Goal: Task Accomplishment & Management: Manage account settings

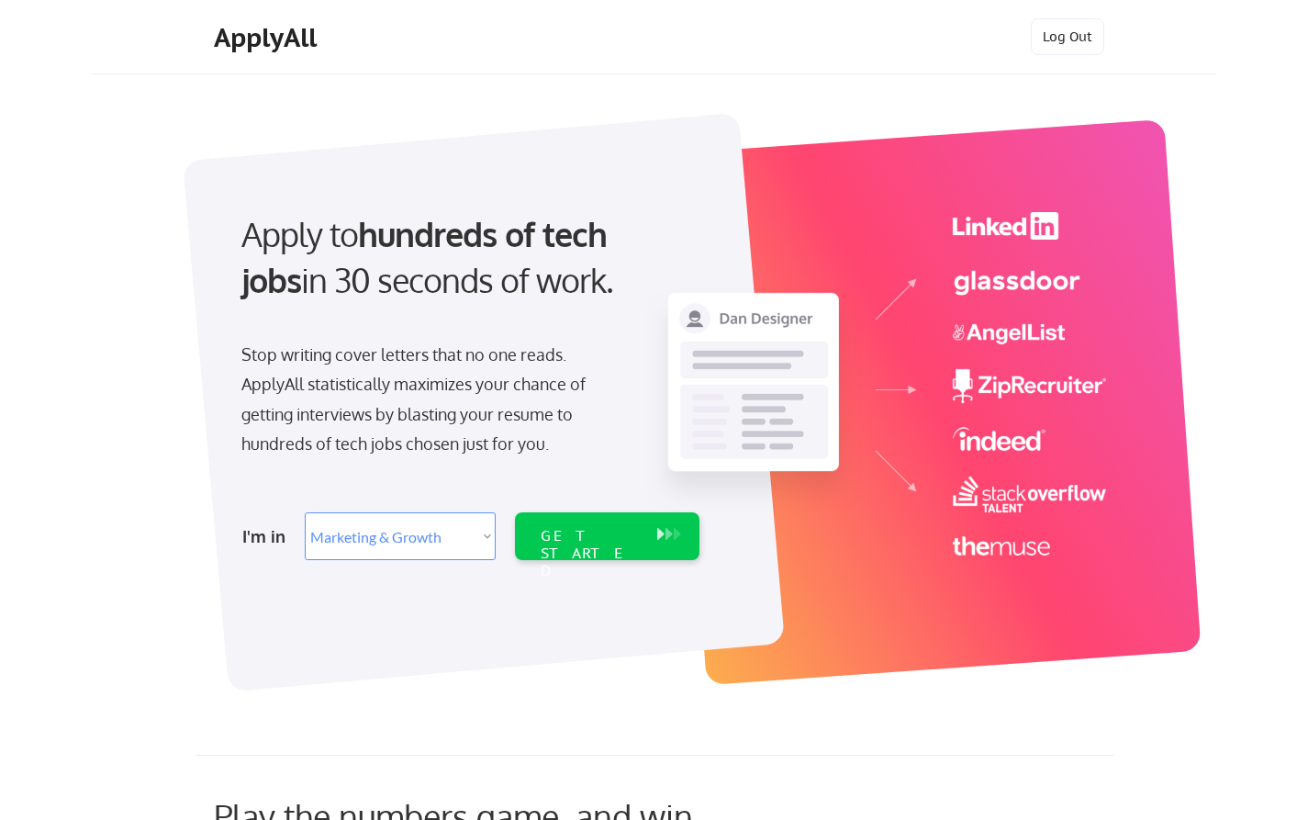
select select ""marketing___comms""
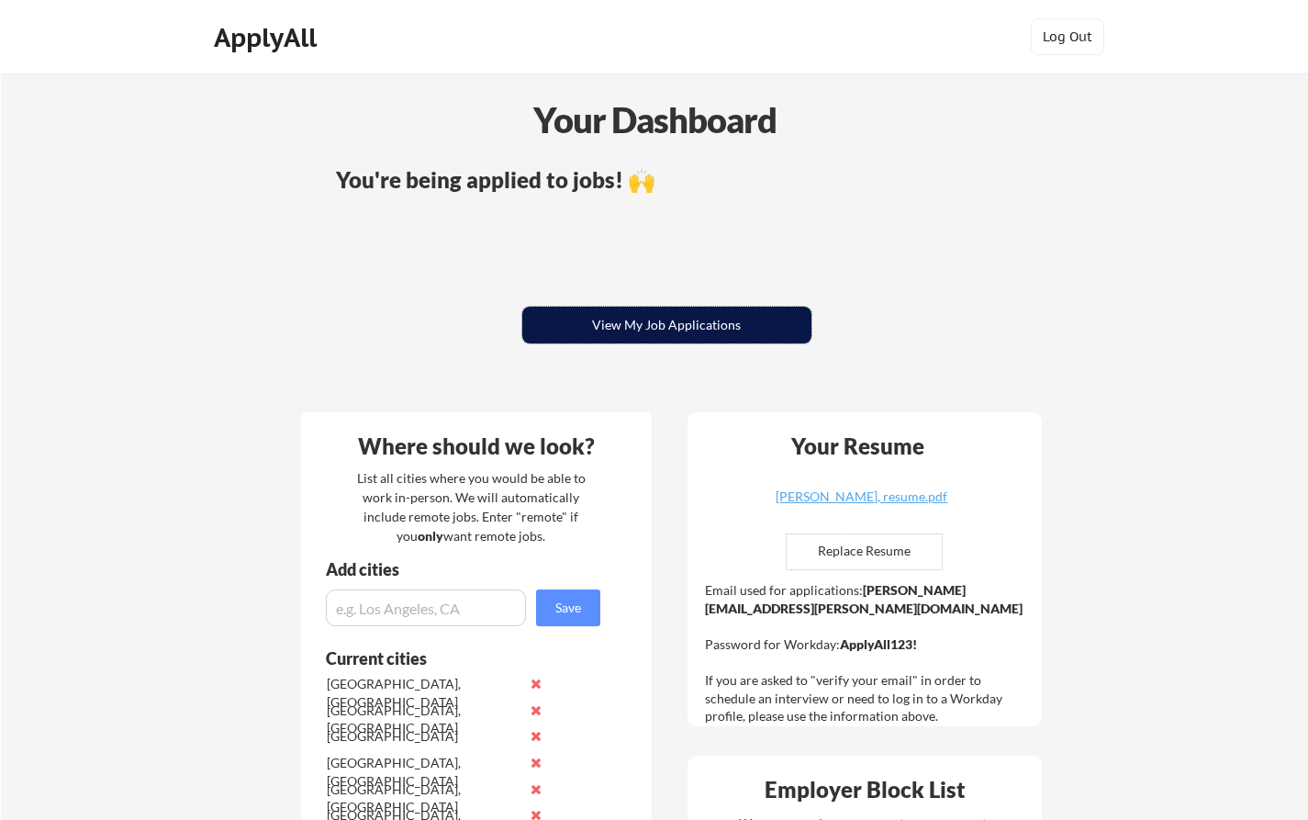
click at [644, 321] on button "View My Job Applications" at bounding box center [666, 325] width 289 height 37
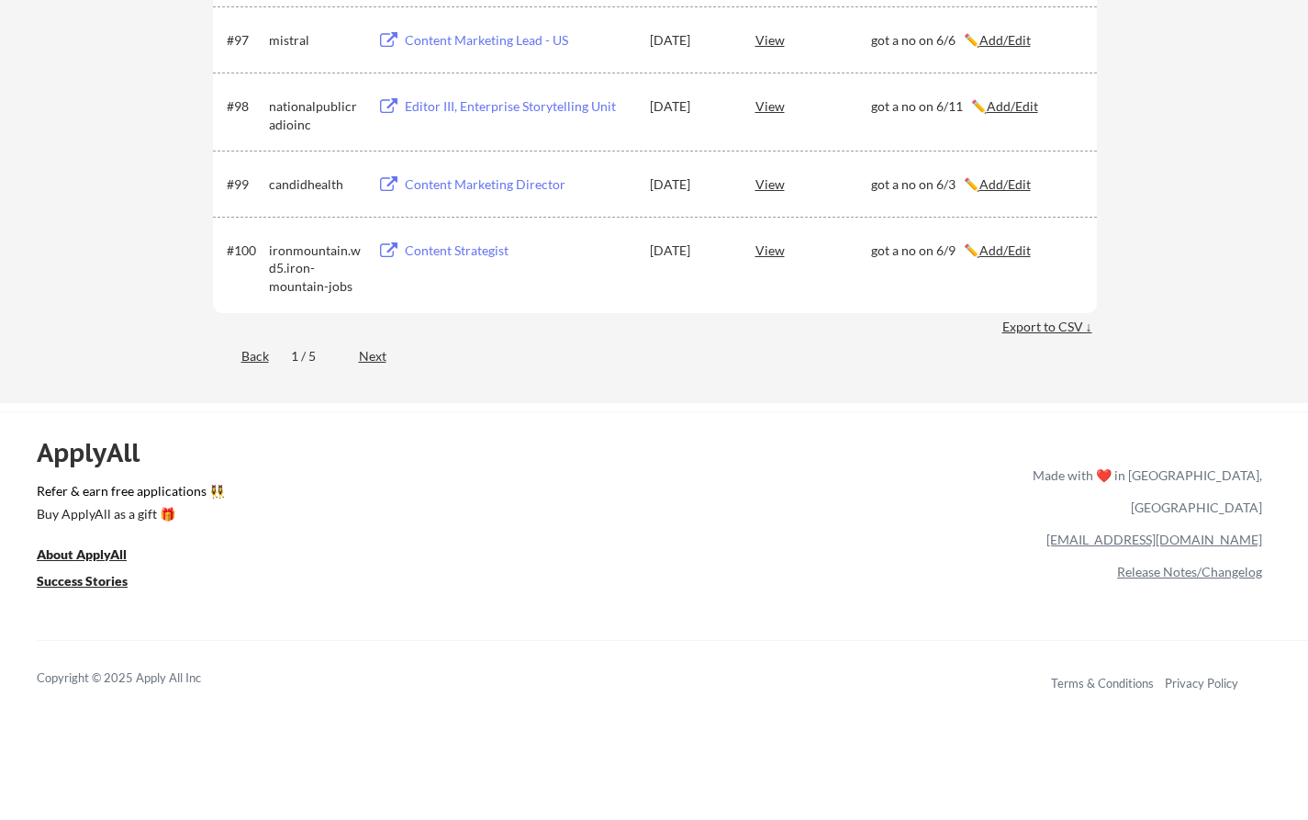
scroll to position [7273, 0]
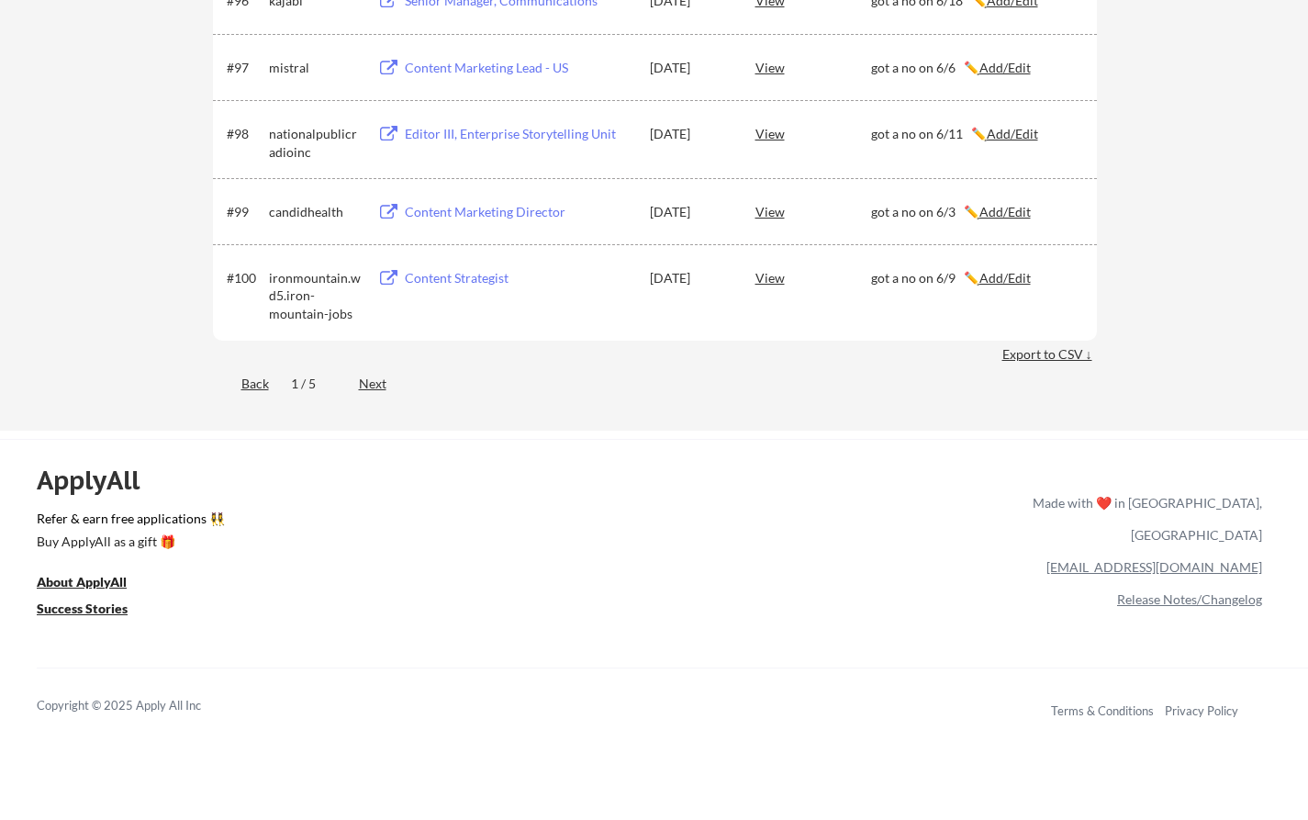
click at [379, 383] on div "Next" at bounding box center [383, 383] width 49 height 18
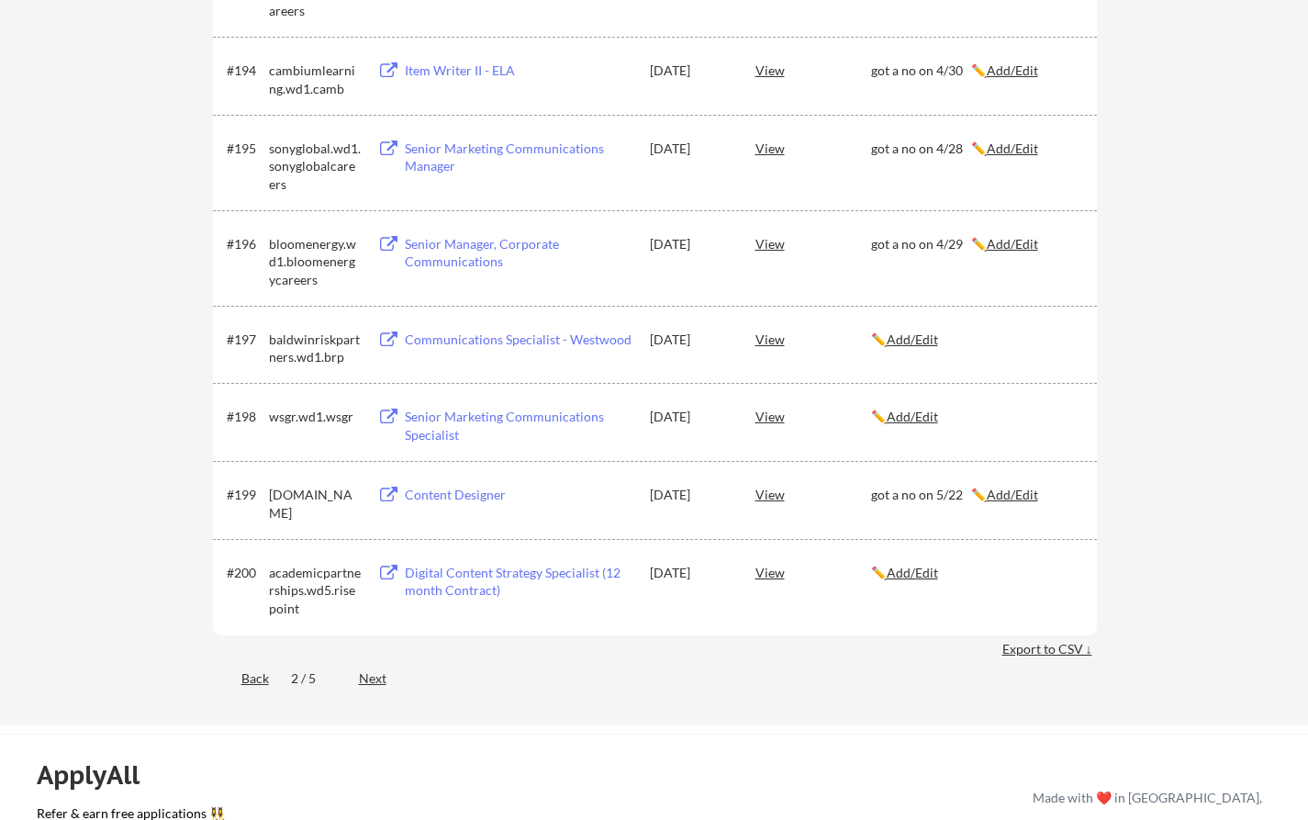
scroll to position [7847, 0]
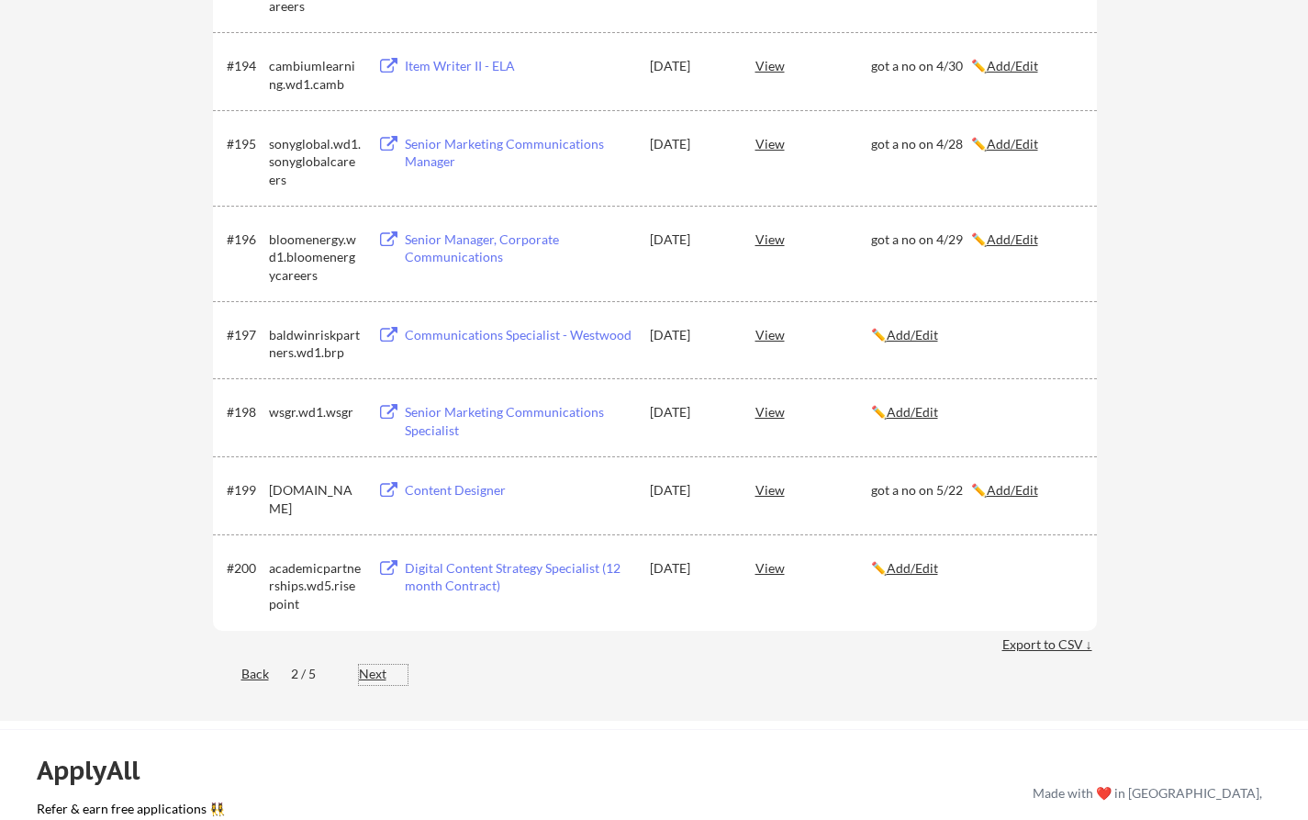
click at [372, 674] on div "Next" at bounding box center [383, 673] width 49 height 18
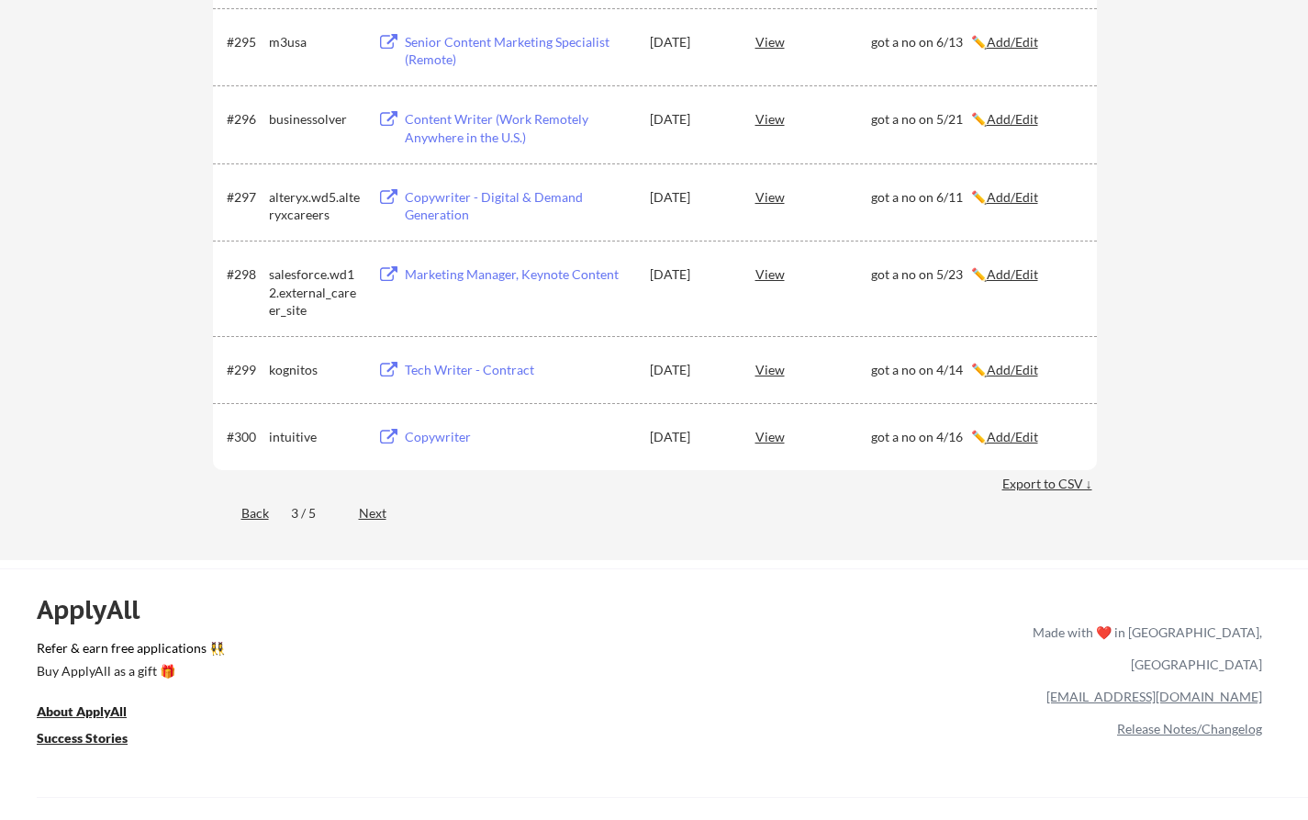
scroll to position [7211, 0]
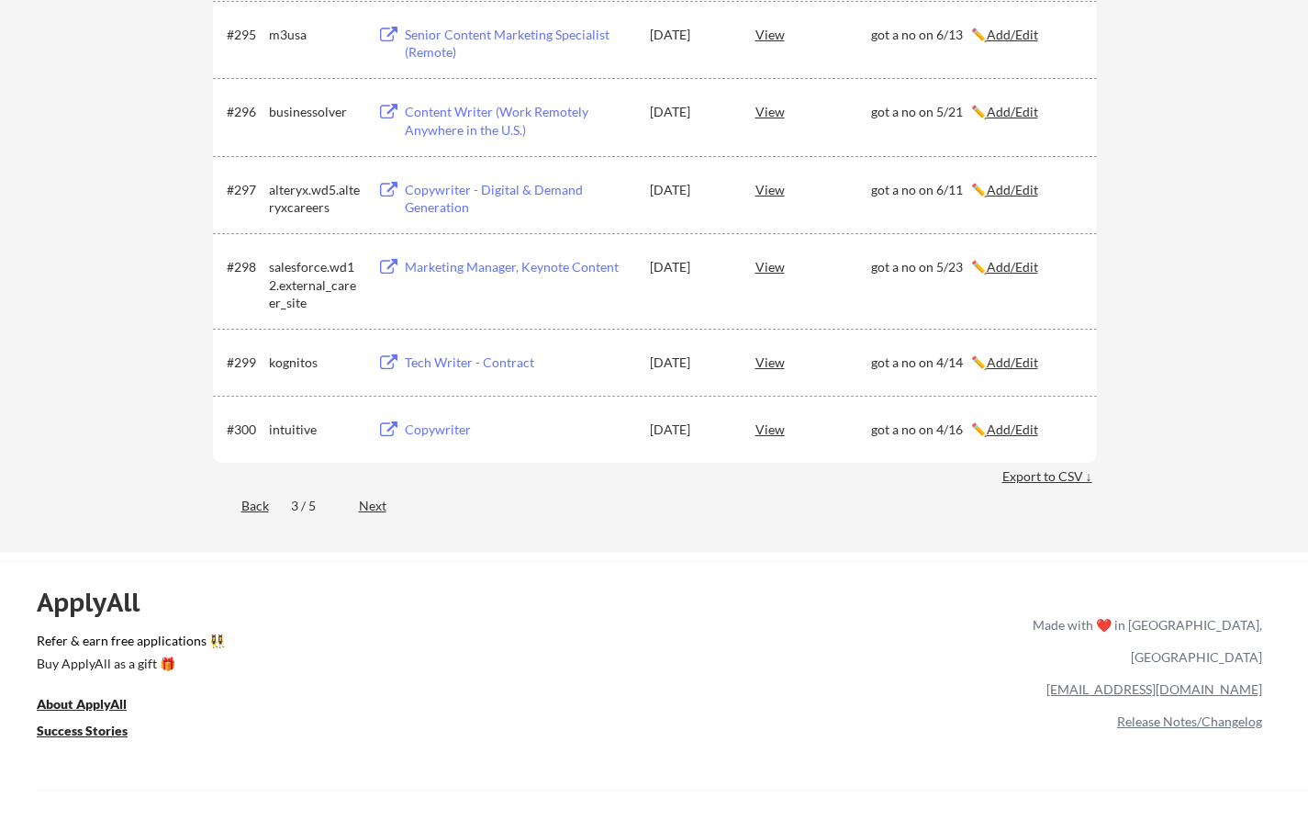
click at [375, 506] on div "Next" at bounding box center [383, 505] width 49 height 18
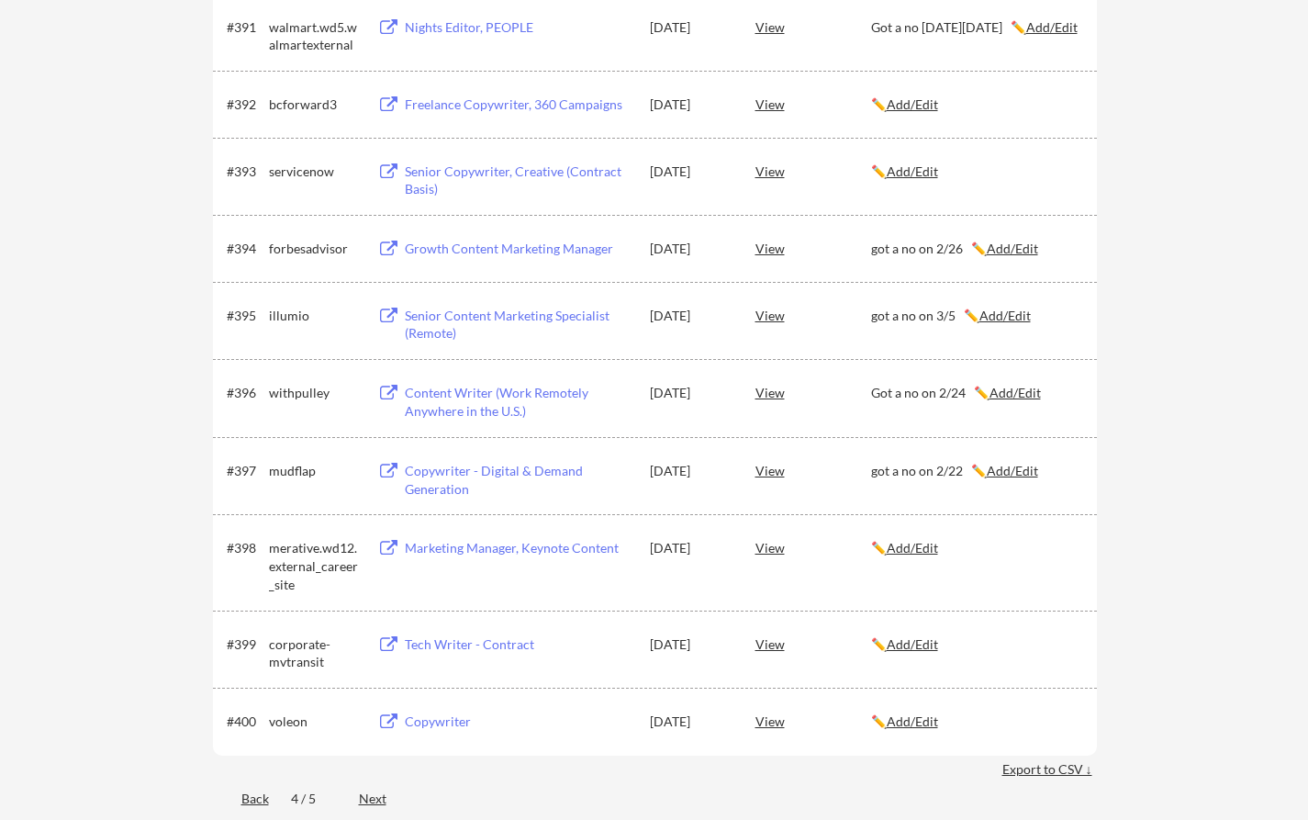
scroll to position [6805, 0]
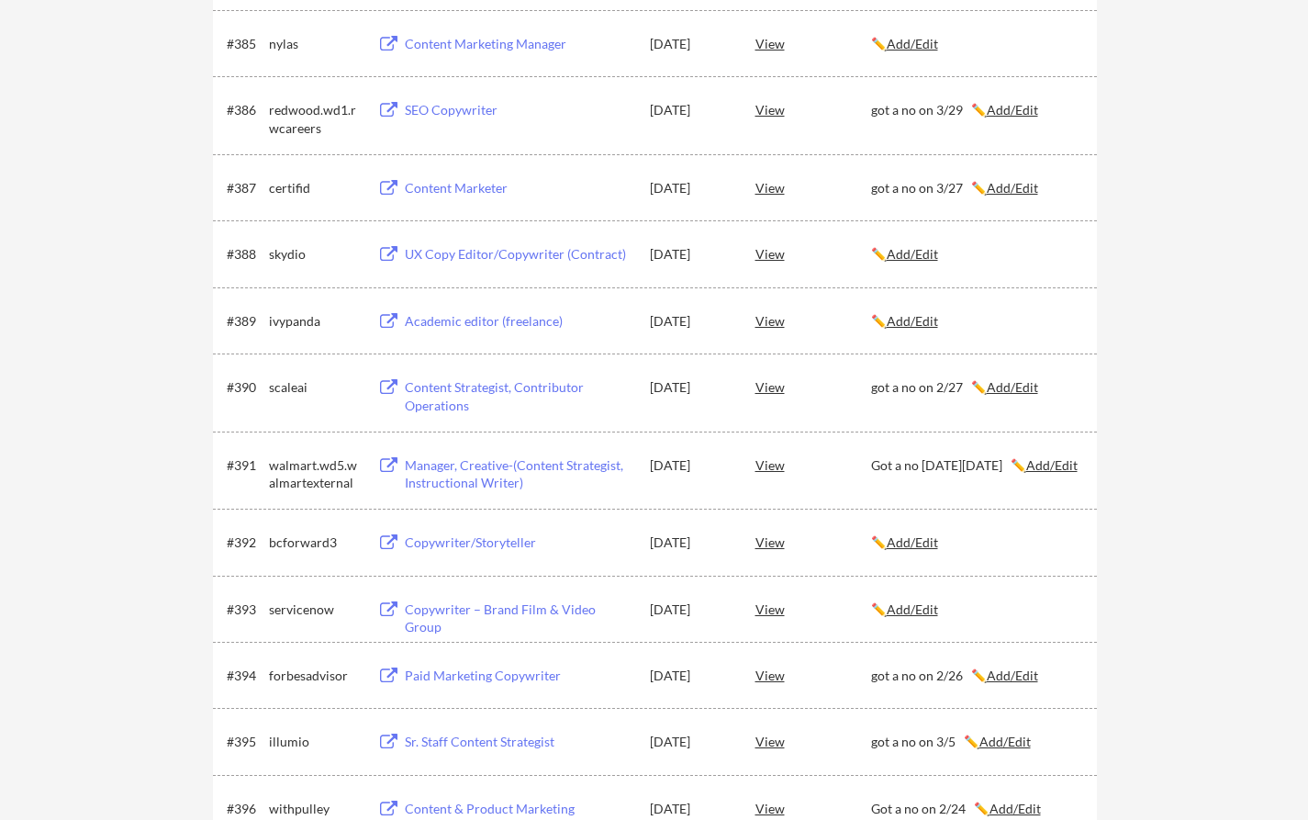
click at [920, 259] on u "Add/Edit" at bounding box center [912, 254] width 51 height 16
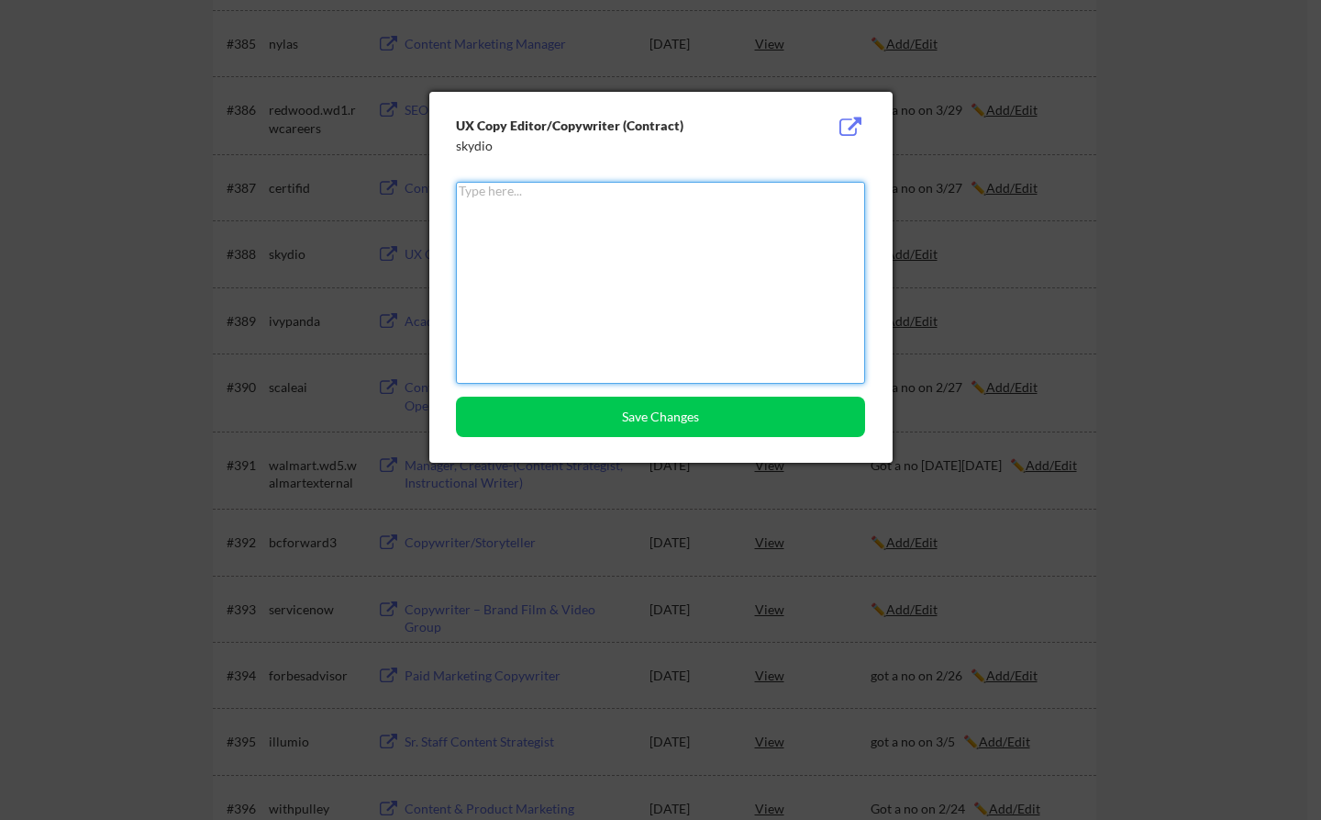
click at [693, 300] on textarea at bounding box center [660, 283] width 409 height 202
paste textarea "got a no on 8/27"
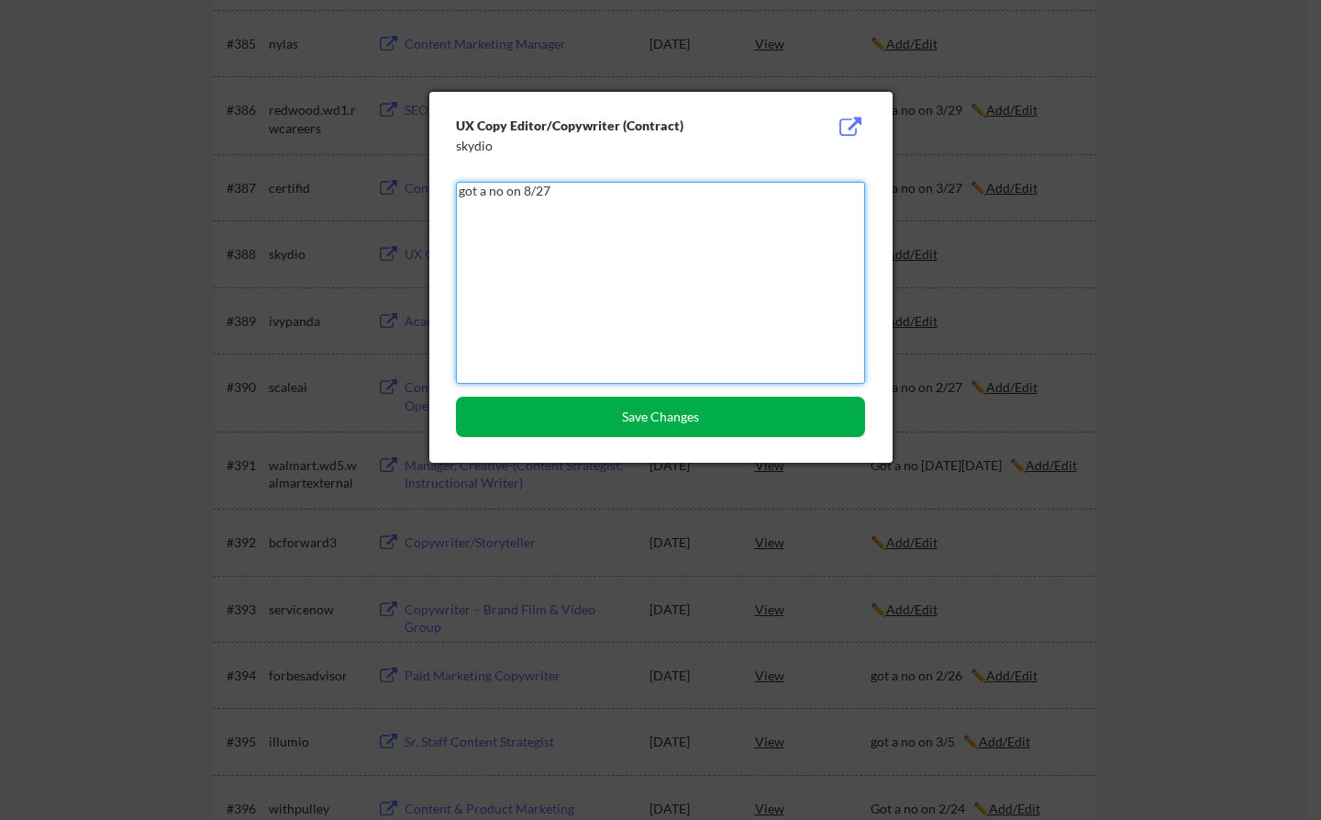
type textarea "got a no on 8/27"
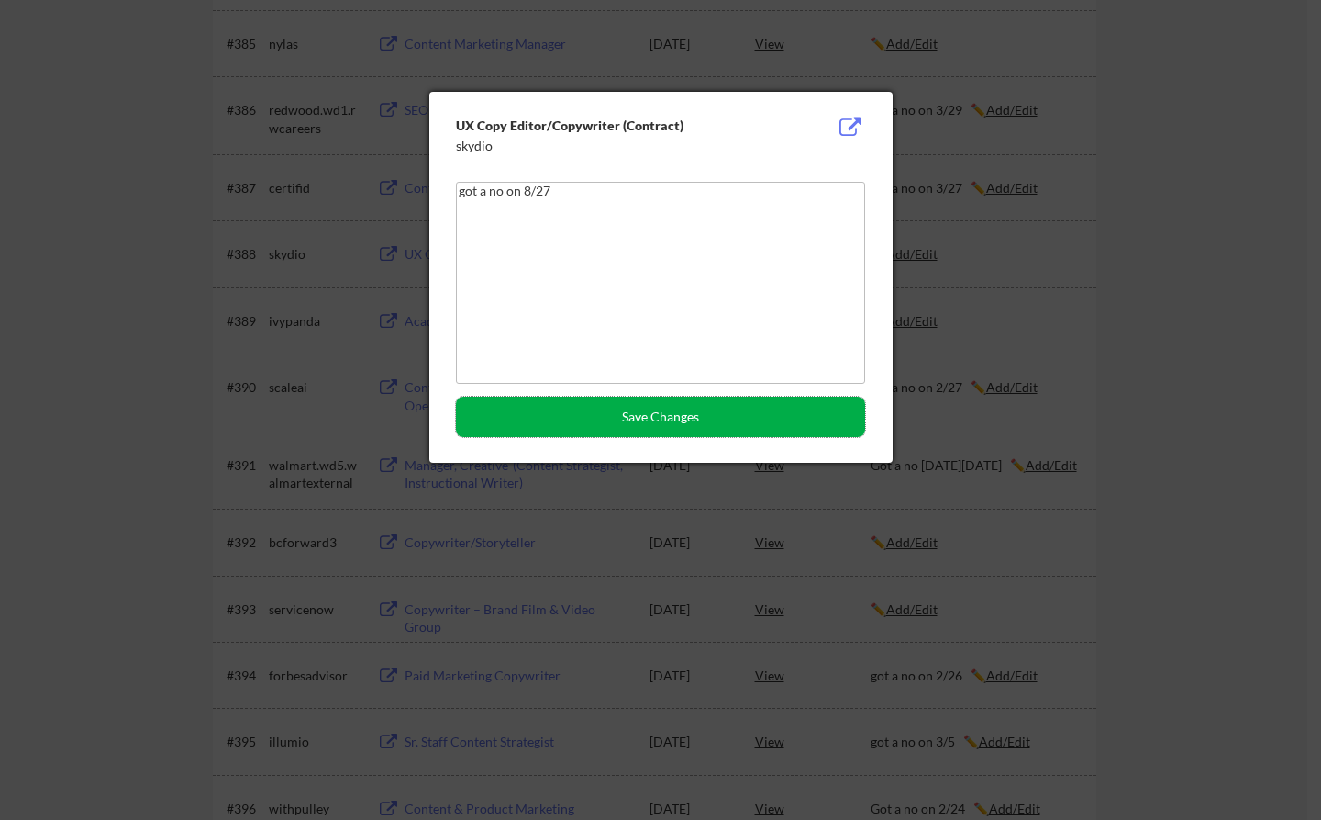
click at [600, 414] on button "Save Changes" at bounding box center [660, 416] width 409 height 40
